Goal: Use online tool/utility: Utilize a website feature to perform a specific function

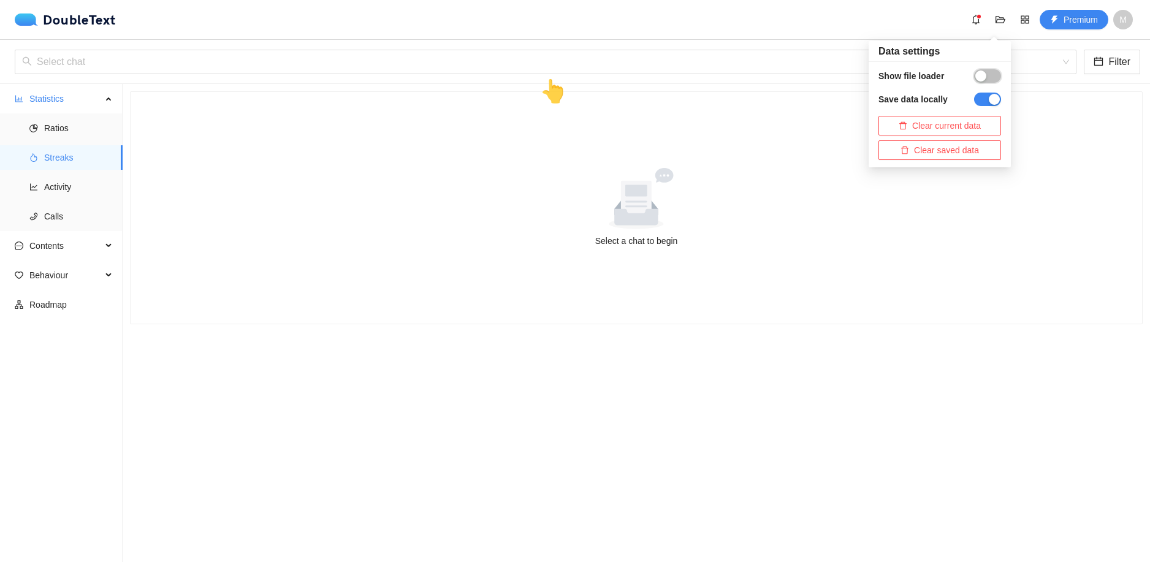
click at [988, 75] on button "button" at bounding box center [987, 75] width 27 height 13
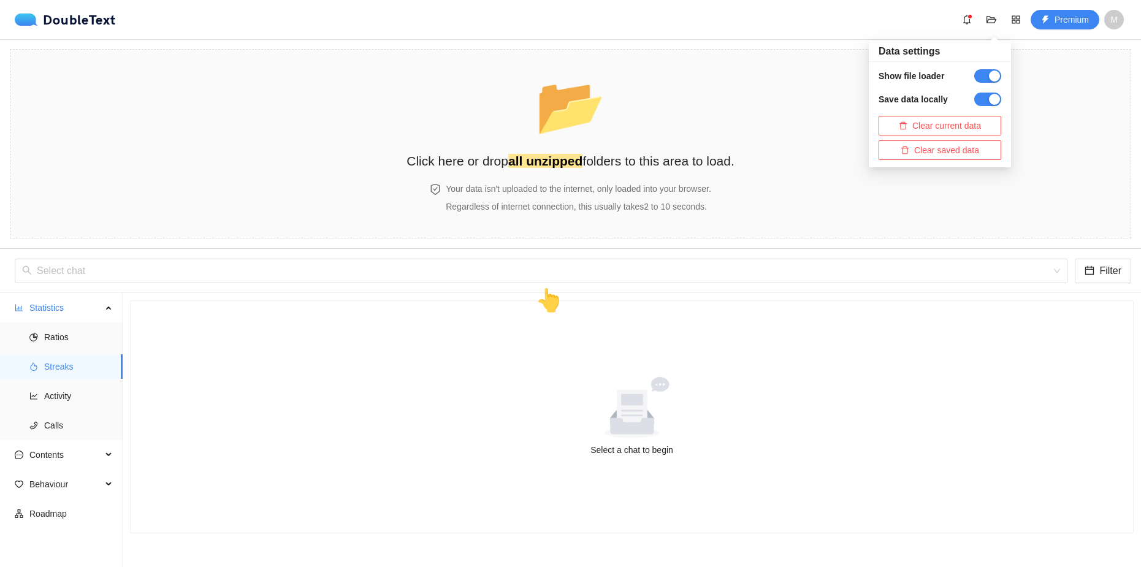
click at [861, 362] on div "Select a chat to begin" at bounding box center [632, 417] width 1002 height 232
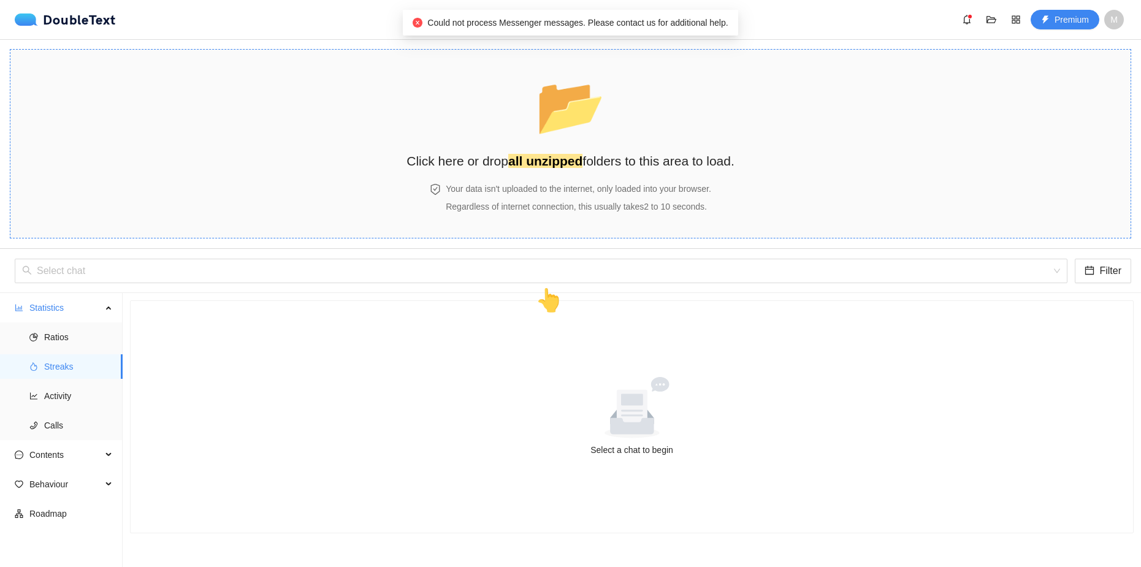
click at [570, 182] on h4 "Your data isn't uploaded to the internet, only loaded into your browser." at bounding box center [578, 188] width 265 height 13
click at [996, 16] on icon "folder-open" at bounding box center [991, 20] width 10 height 10
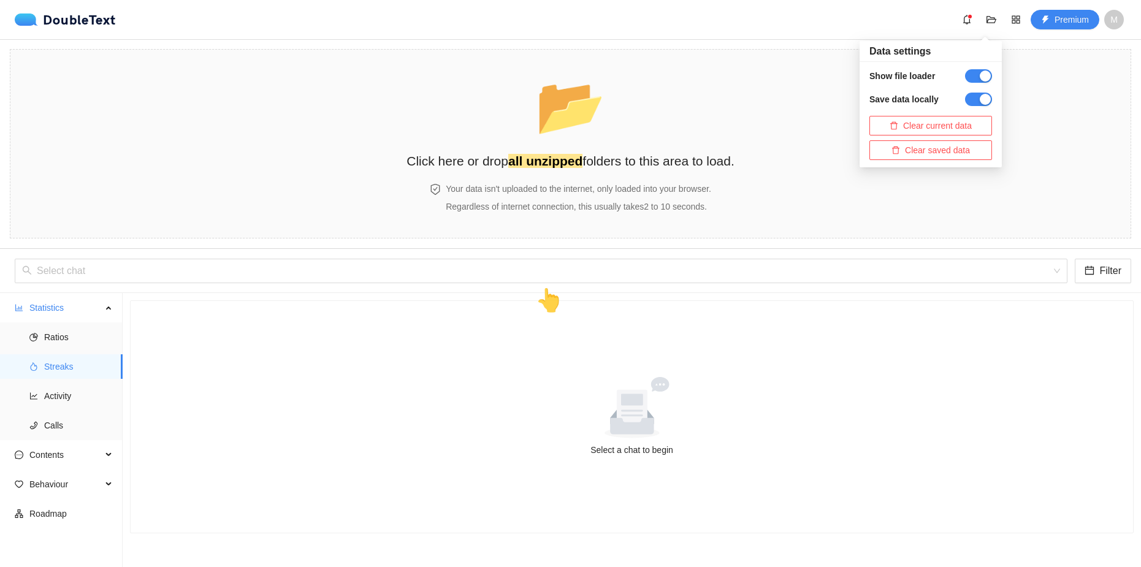
click at [115, 12] on div "DoubleText Premium M" at bounding box center [573, 20] width 1116 height 20
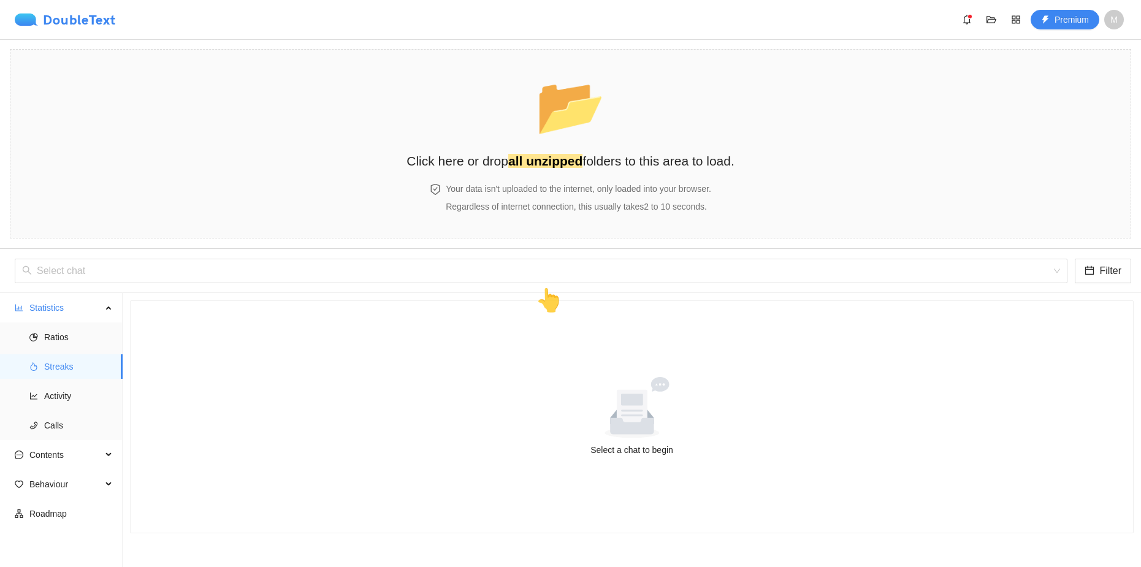
click at [111, 13] on div "DoubleText" at bounding box center [65, 19] width 101 height 12
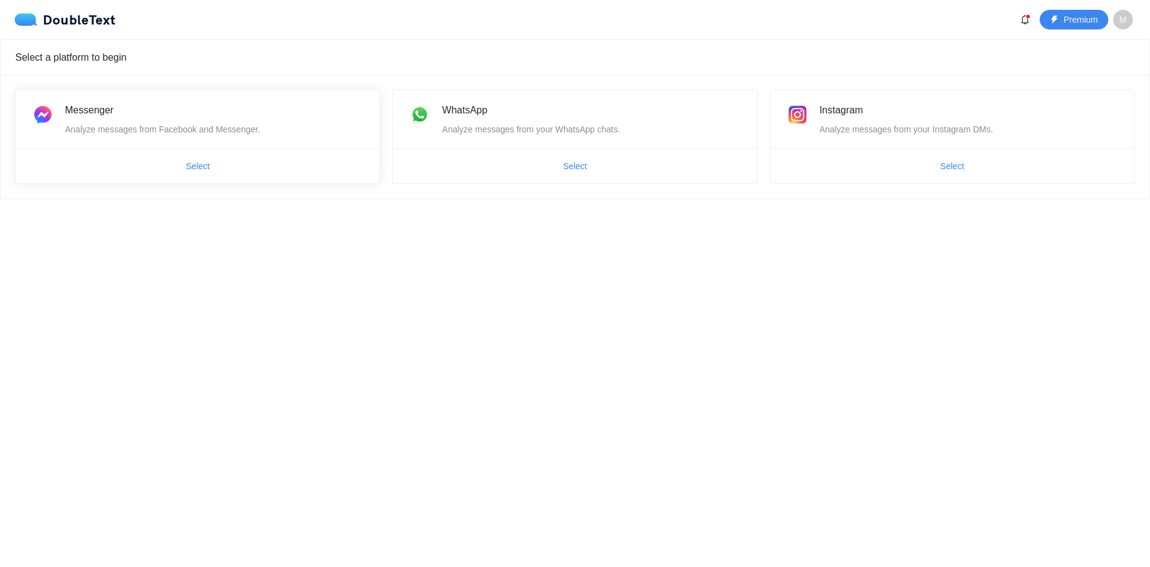
click at [251, 135] on div "Analyze messages from Facebook and Messenger." at bounding box center [215, 129] width 300 height 13
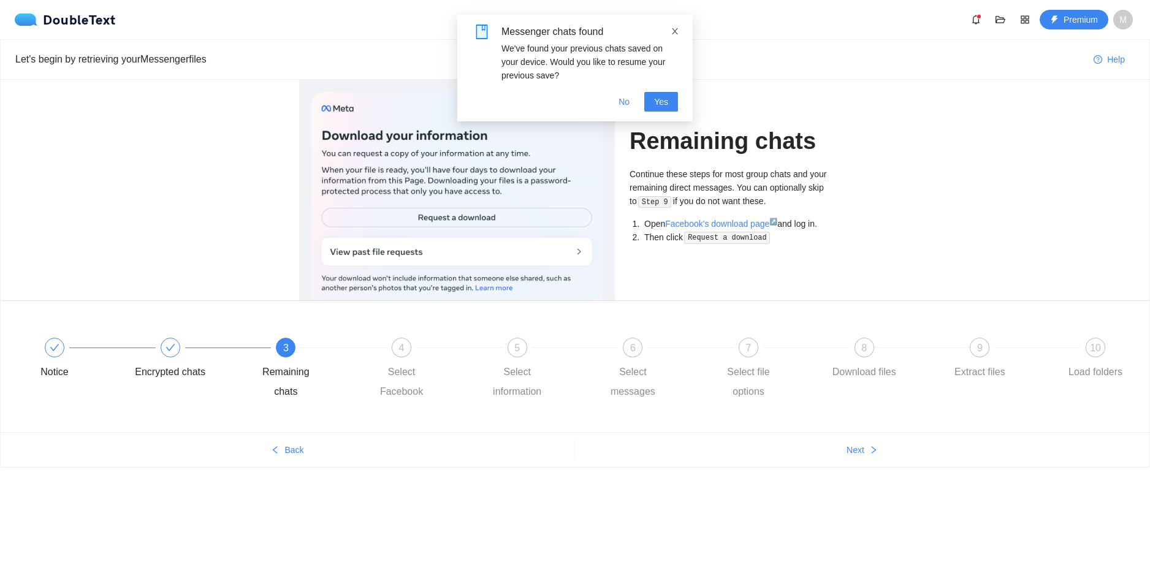
click at [674, 31] on icon "close" at bounding box center [675, 31] width 6 height 6
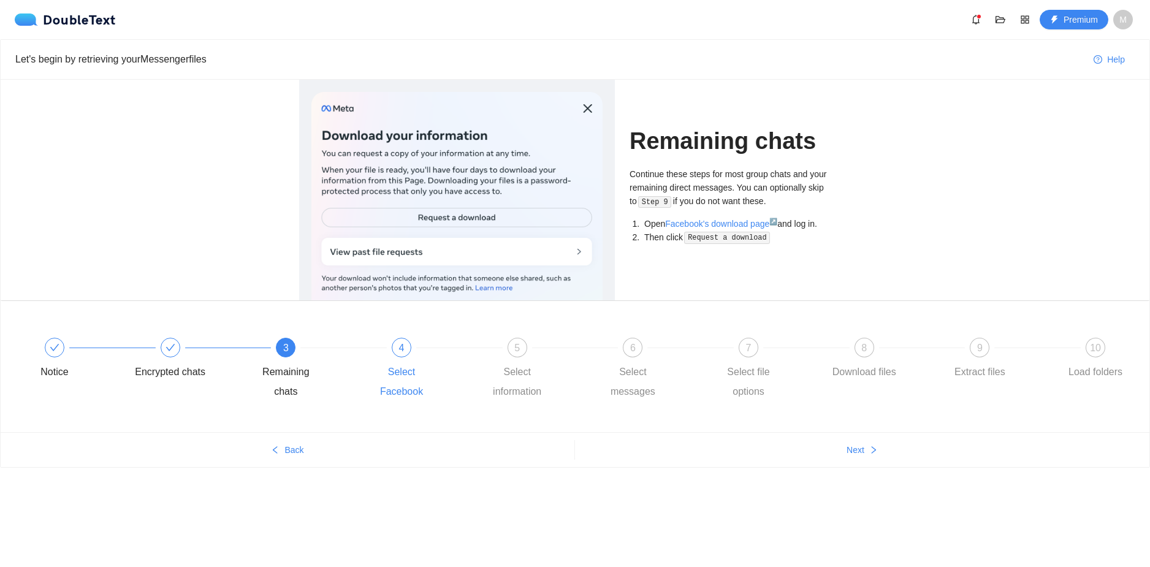
click at [396, 351] on div "4" at bounding box center [402, 348] width 20 height 20
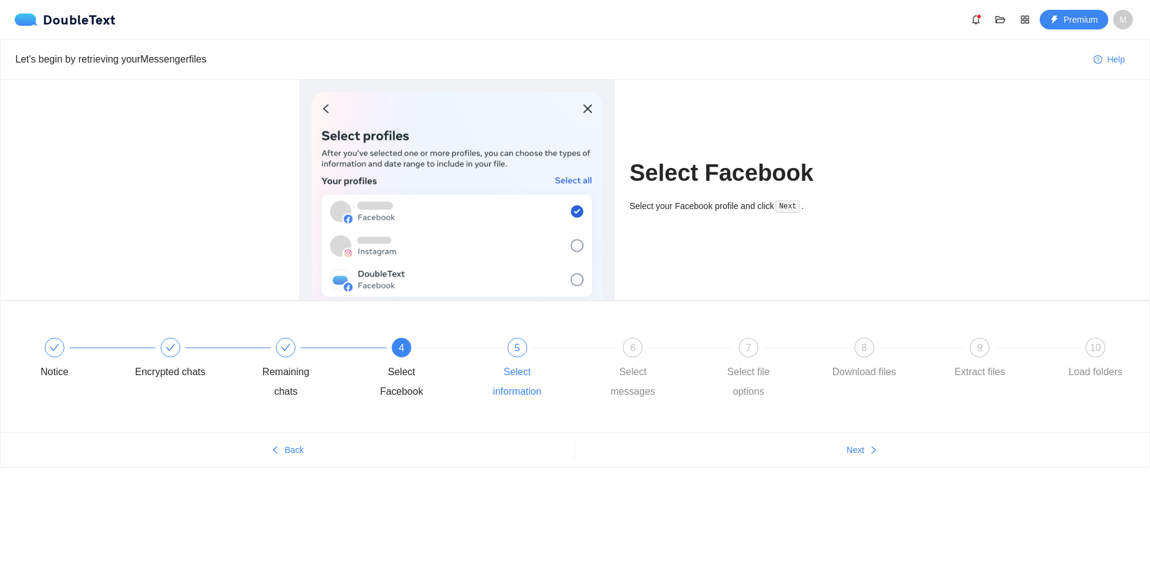
click at [491, 346] on div "5 Select information" at bounding box center [540, 370] width 116 height 64
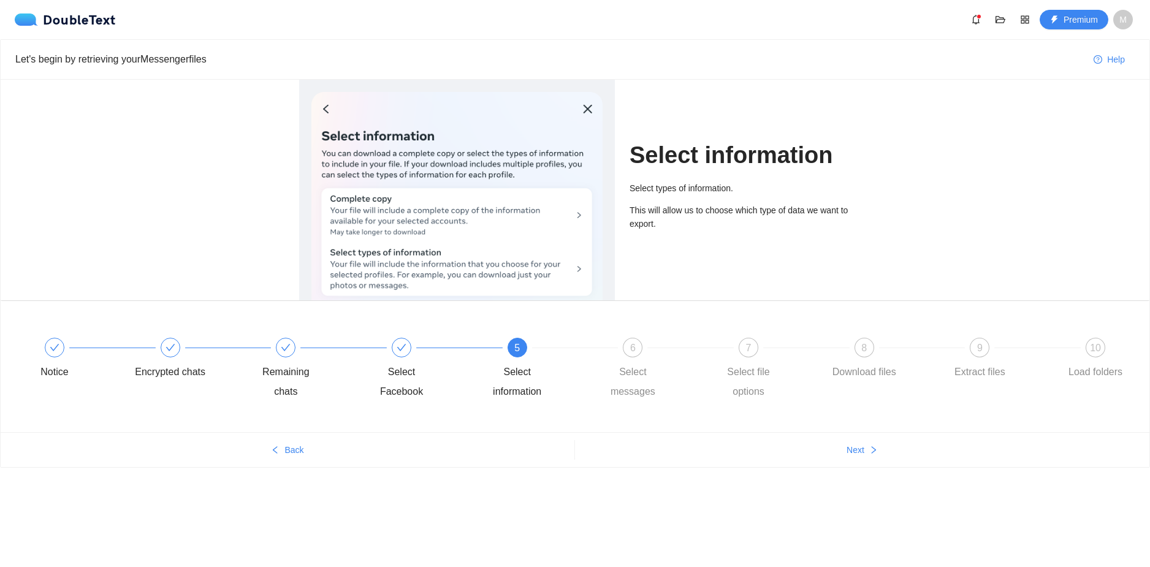
click at [587, 346] on div at bounding box center [575, 347] width 116 height 5
click at [623, 343] on div "6" at bounding box center [633, 348] width 20 height 20
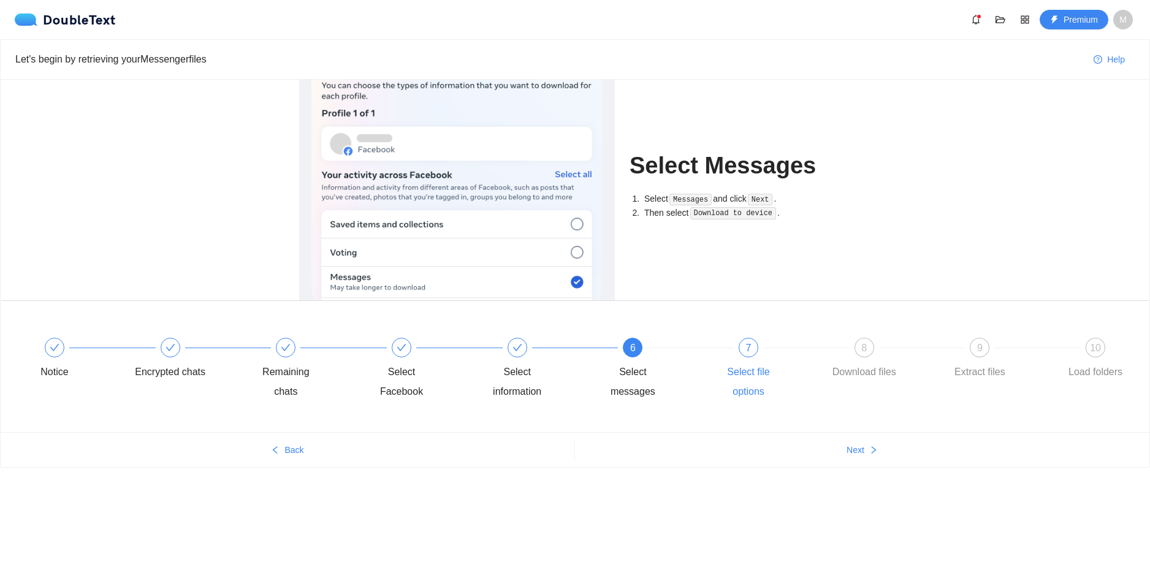
click at [776, 361] on div "7 Select file options" at bounding box center [771, 370] width 116 height 64
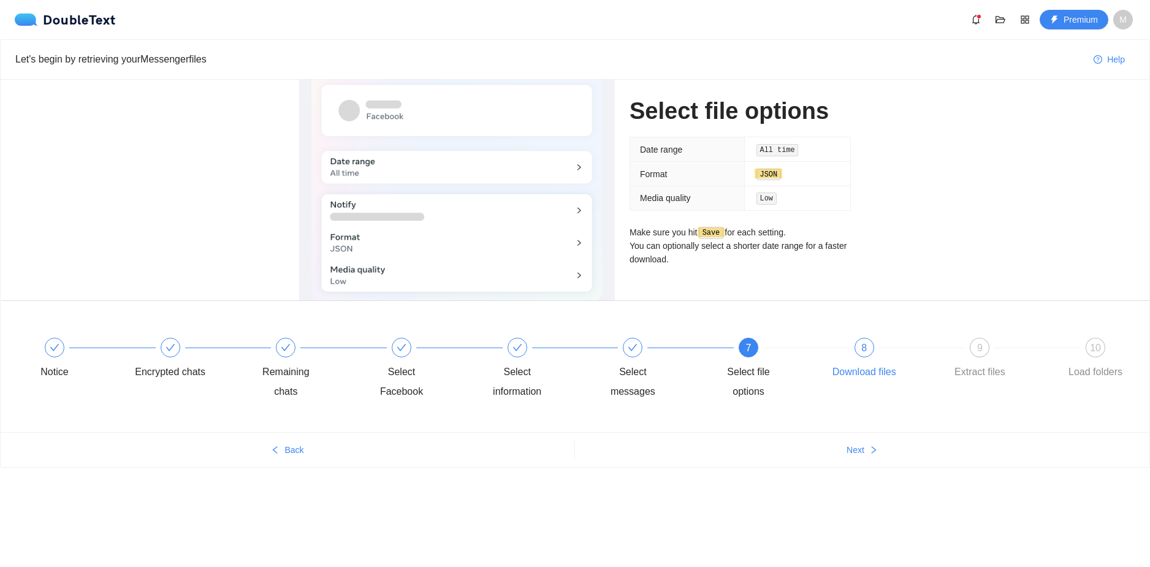
click at [860, 356] on div "8" at bounding box center [865, 348] width 20 height 20
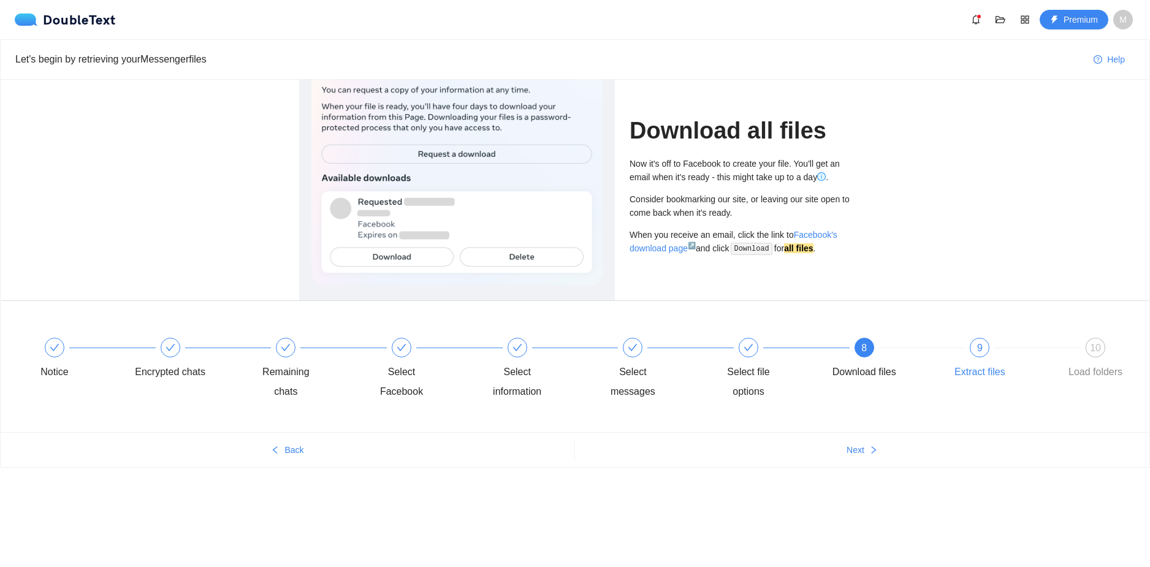
click at [988, 364] on div "Extract files" at bounding box center [980, 372] width 51 height 20
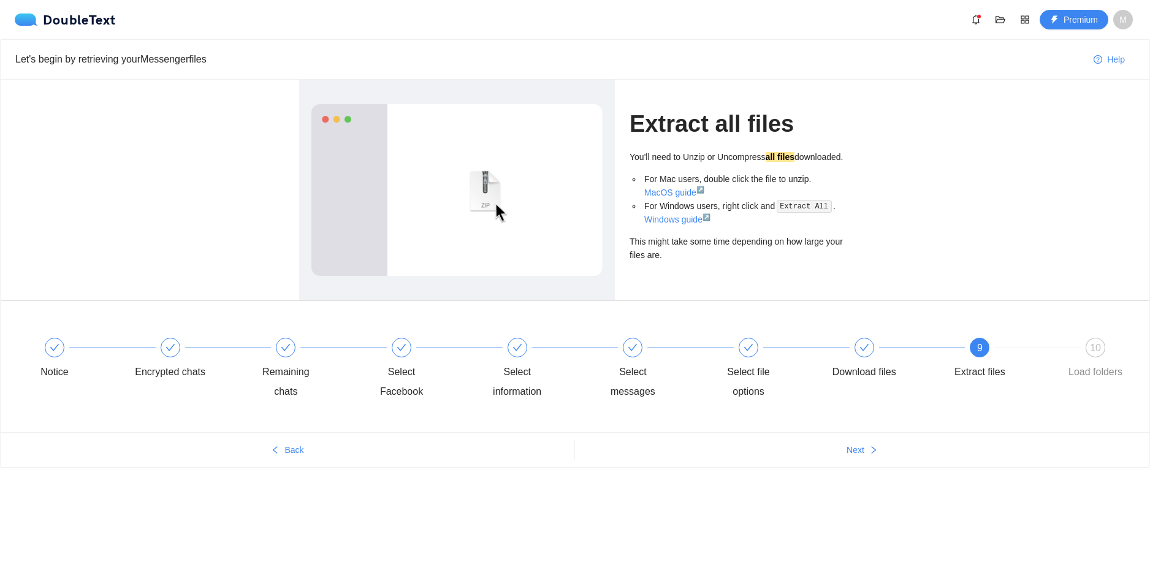
click at [1056, 344] on div "9 Extract files" at bounding box center [1002, 360] width 116 height 44
click at [1086, 349] on div "10" at bounding box center [1096, 348] width 20 height 20
